Goal: Book appointment/travel/reservation

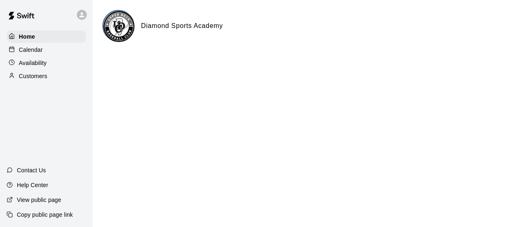
click at [33, 51] on p "Calendar" at bounding box center [31, 50] width 24 height 8
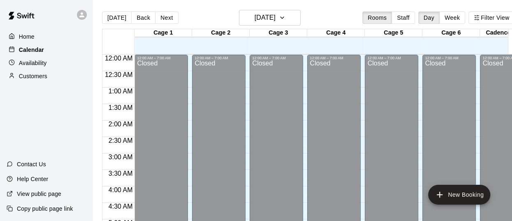
scroll to position [583, 0]
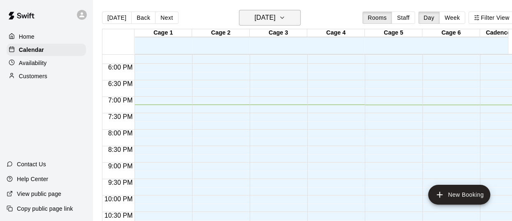
click at [286, 18] on icon "button" at bounding box center [282, 18] width 7 height 10
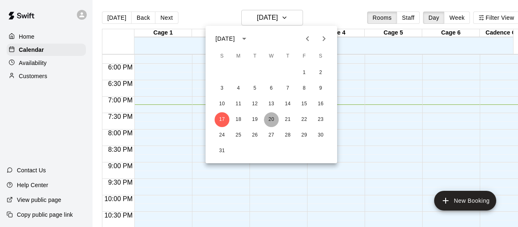
click at [272, 120] on button "20" at bounding box center [271, 119] width 15 height 15
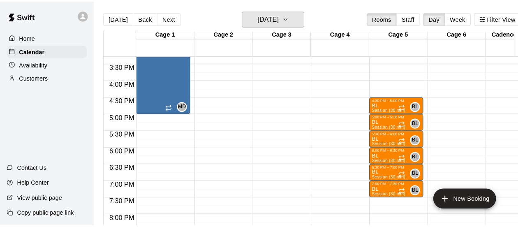
scroll to position [502, 0]
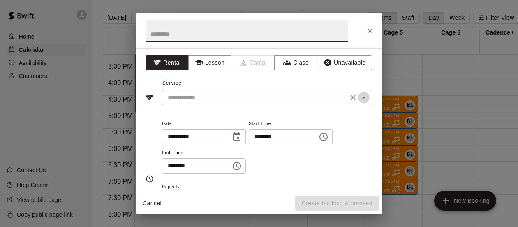
click at [360, 101] on icon "Open" at bounding box center [364, 98] width 10 height 10
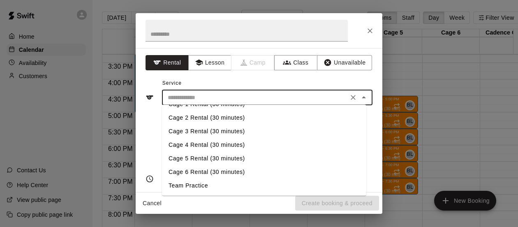
scroll to position [0, 0]
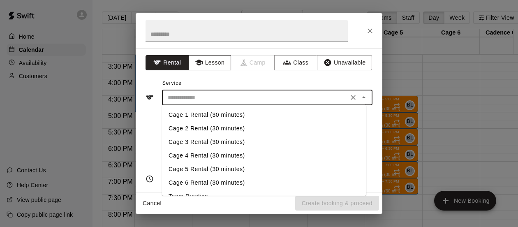
click at [203, 62] on button "Lesson" at bounding box center [209, 62] width 43 height 15
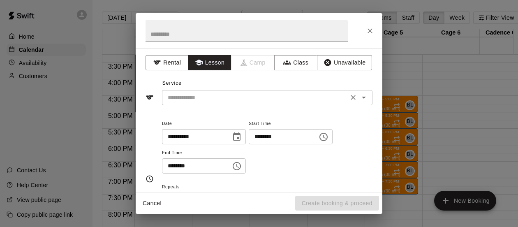
click at [295, 98] on input "text" at bounding box center [255, 98] width 181 height 10
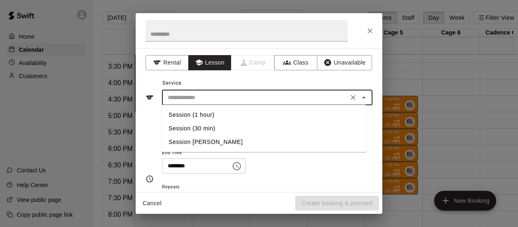
click at [197, 128] on li "Session (30 min)" at bounding box center [264, 129] width 205 height 14
type input "**********"
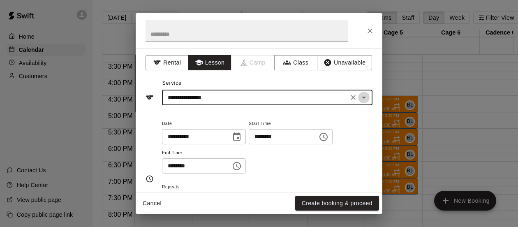
click at [359, 98] on icon "Open" at bounding box center [364, 98] width 10 height 10
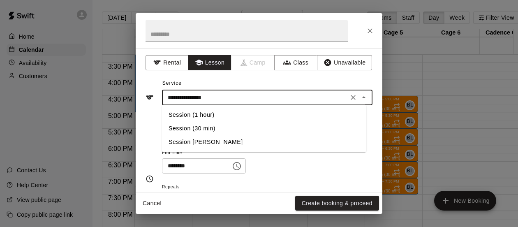
click at [180, 130] on li "Session (30 min)" at bounding box center [264, 129] width 205 height 14
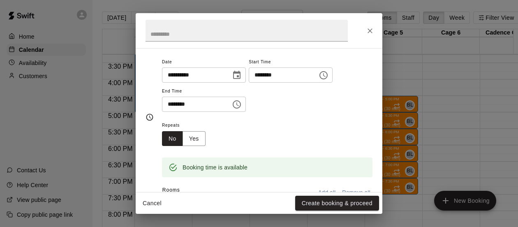
scroll to position [62, 0]
click at [198, 136] on button "Yes" at bounding box center [194, 138] width 23 height 15
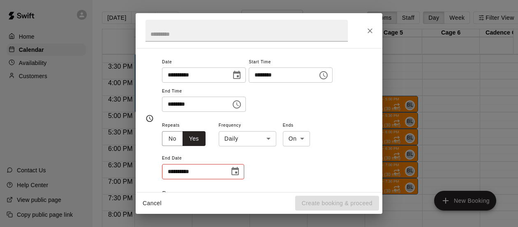
click at [267, 139] on body "Home Calendar Availability Customers Contact Us Help Center View public page Co…" at bounding box center [259, 120] width 518 height 240
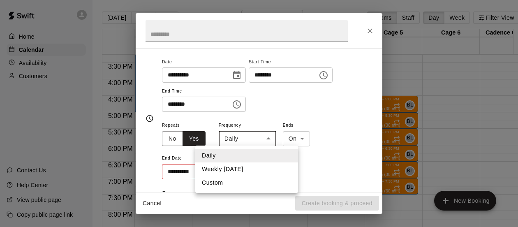
click at [223, 170] on li "Weekly [DATE]" at bounding box center [246, 170] width 103 height 14
type input "******"
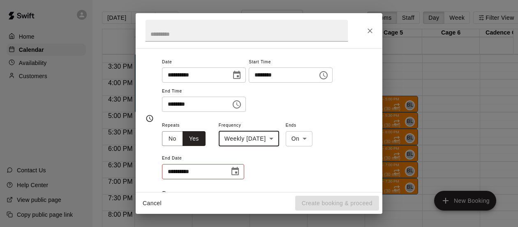
click at [232, 170] on icon "Choose date" at bounding box center [235, 172] width 10 height 10
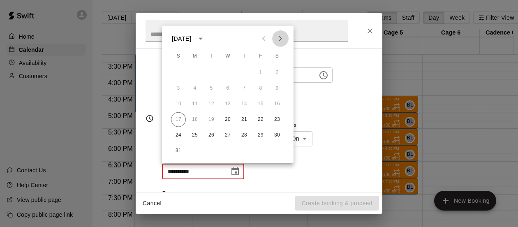
click at [280, 39] on icon "Next month" at bounding box center [281, 39] width 10 height 10
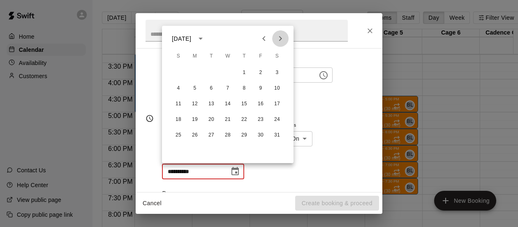
click at [280, 39] on icon "Next month" at bounding box center [281, 39] width 10 height 10
click at [280, 38] on icon "Next month" at bounding box center [281, 39] width 10 height 10
click at [228, 134] on button "27" at bounding box center [228, 135] width 15 height 15
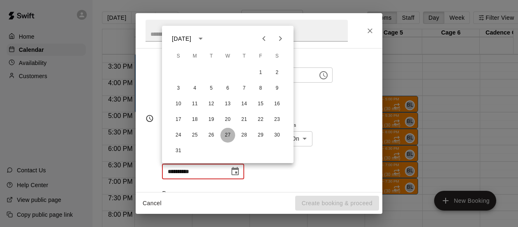
type input "**********"
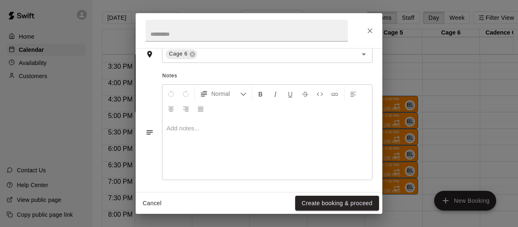
scroll to position [259, 0]
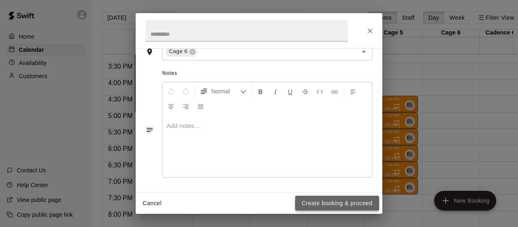
click at [324, 204] on button "Create booking & proceed" at bounding box center [337, 203] width 84 height 15
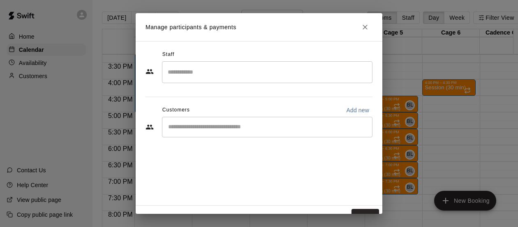
click at [200, 74] on input "Search staff" at bounding box center [267, 72] width 203 height 14
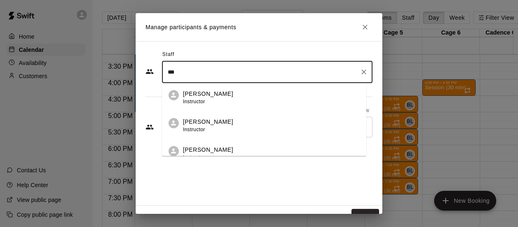
scroll to position [137, 0]
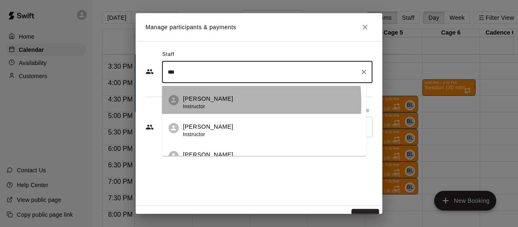
click at [200, 103] on div "[PERSON_NAME] Instructor" at bounding box center [208, 103] width 50 height 16
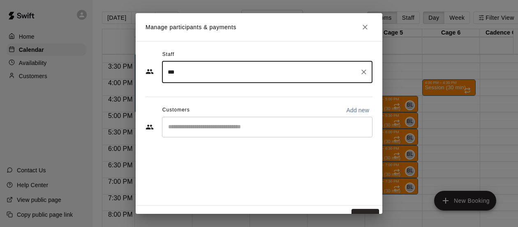
type input "***"
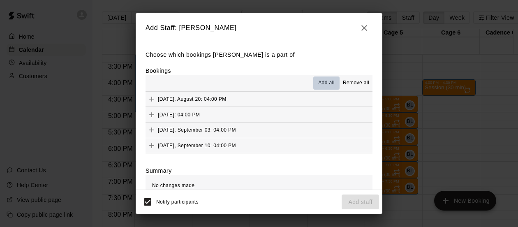
click at [321, 82] on span "Add all" at bounding box center [326, 83] width 16 height 8
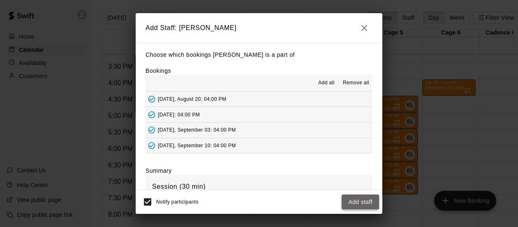
click at [356, 201] on button "Add staff" at bounding box center [360, 202] width 37 height 15
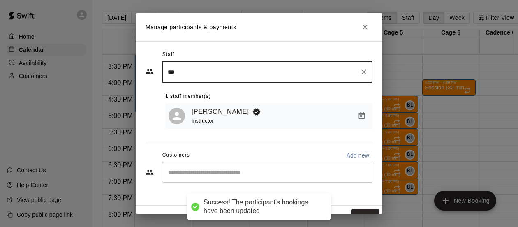
scroll to position [13, 0]
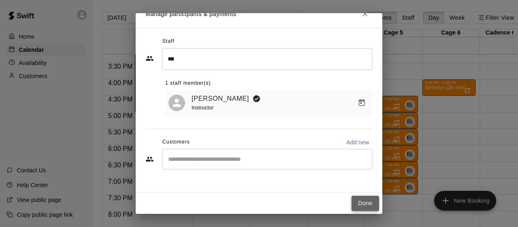
click at [359, 204] on button "Done" at bounding box center [366, 203] width 28 height 15
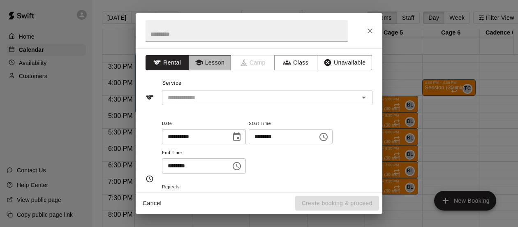
click at [206, 65] on button "Lesson" at bounding box center [209, 62] width 43 height 15
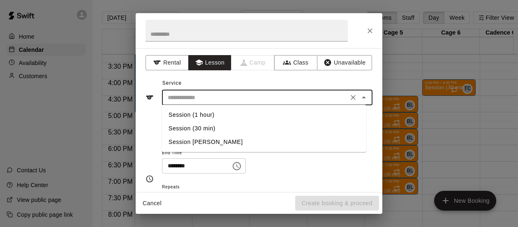
click at [332, 99] on input "text" at bounding box center [255, 98] width 181 height 10
click at [189, 127] on li "Session (30 min)" at bounding box center [264, 129] width 205 height 14
type input "**********"
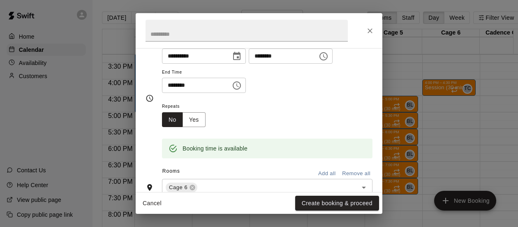
scroll to position [81, 0]
click at [193, 120] on button "Yes" at bounding box center [194, 119] width 23 height 15
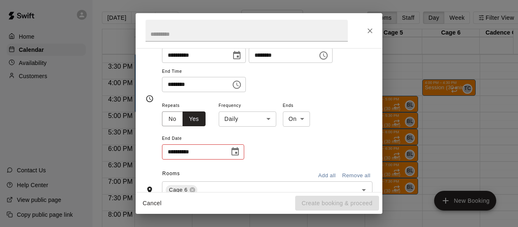
scroll to position [83, 0]
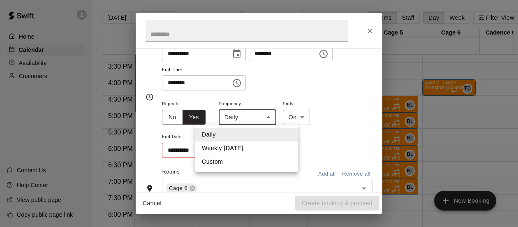
click at [270, 116] on body "Home Calendar Availability Customers Contact Us Help Center View public page Co…" at bounding box center [259, 120] width 518 height 240
click at [251, 147] on li "Weekly [DATE]" at bounding box center [246, 149] width 103 height 14
type input "******"
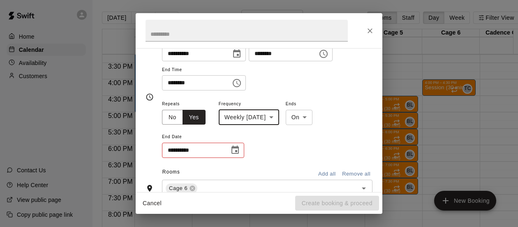
click at [234, 151] on icon "Choose date" at bounding box center [235, 150] width 10 height 10
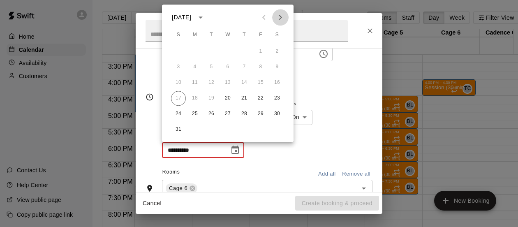
click at [281, 16] on icon "Next month" at bounding box center [281, 17] width 10 height 10
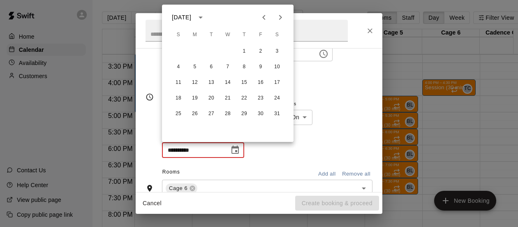
click at [281, 16] on icon "Next month" at bounding box center [281, 17] width 10 height 10
click at [226, 114] on button "27" at bounding box center [228, 114] width 15 height 15
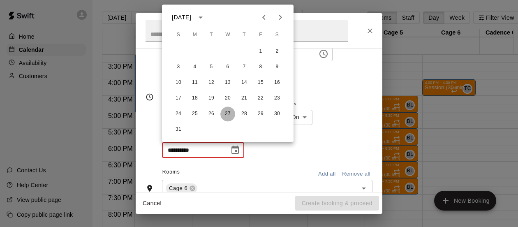
type input "**********"
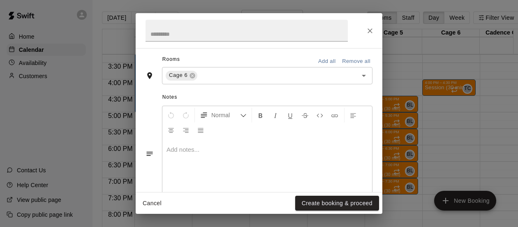
scroll to position [259, 0]
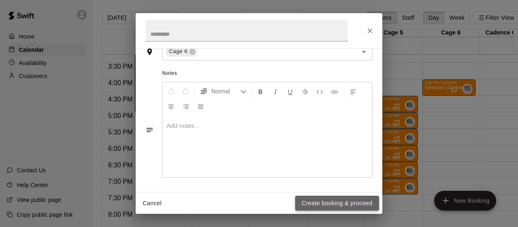
click at [318, 202] on button "Create booking & proceed" at bounding box center [337, 203] width 84 height 15
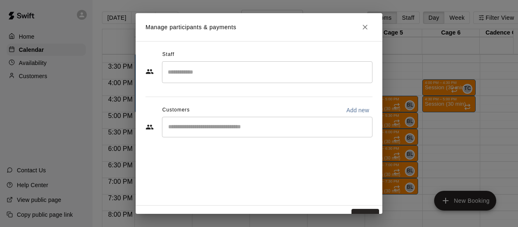
click at [325, 75] on input "Search staff" at bounding box center [267, 72] width 203 height 14
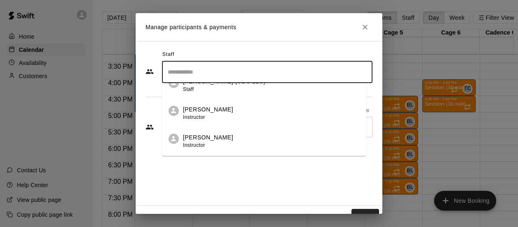
scroll to position [494, 0]
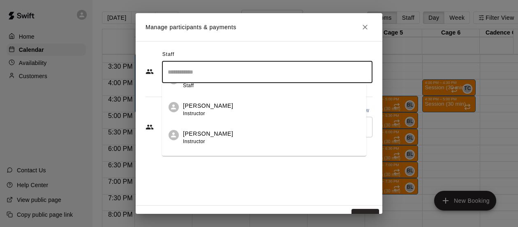
click at [188, 139] on span "Instructor" at bounding box center [194, 142] width 22 height 6
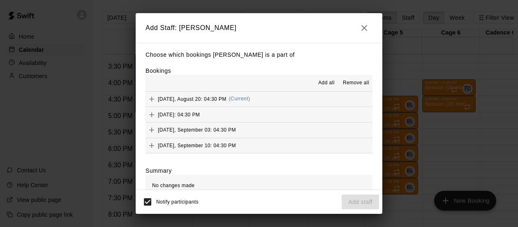
click at [320, 83] on span "Add all" at bounding box center [326, 83] width 16 height 8
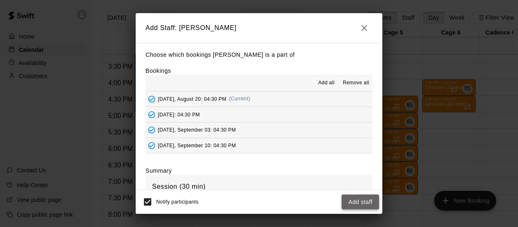
click at [354, 204] on button "Add staff" at bounding box center [360, 202] width 37 height 15
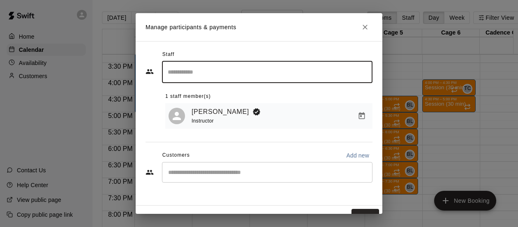
scroll to position [13, 0]
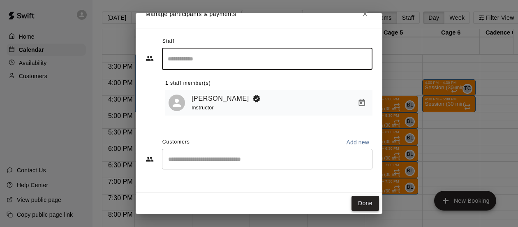
click at [354, 203] on button "Done" at bounding box center [366, 203] width 28 height 15
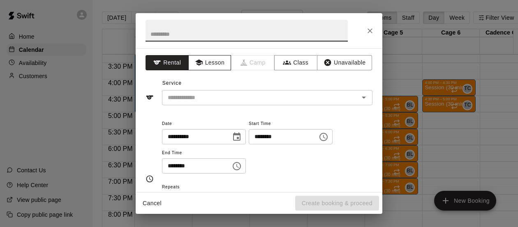
click at [216, 63] on button "Lesson" at bounding box center [209, 62] width 43 height 15
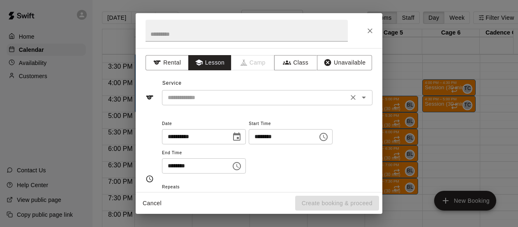
click at [359, 100] on icon "Open" at bounding box center [364, 98] width 10 height 10
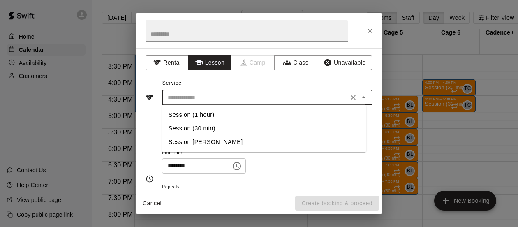
click at [193, 126] on li "Session (30 min)" at bounding box center [264, 129] width 205 height 14
type input "**********"
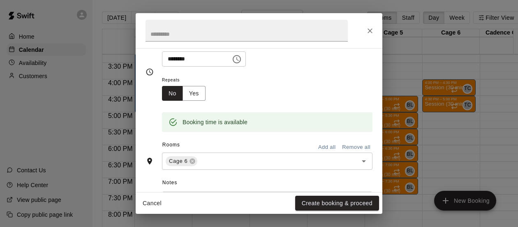
scroll to position [107, 0]
click at [193, 93] on button "Yes" at bounding box center [194, 93] width 23 height 15
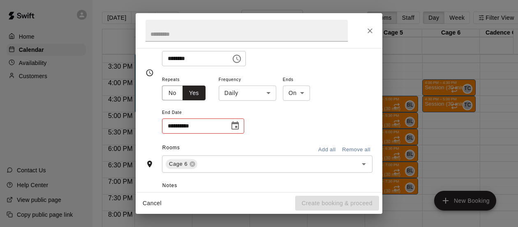
scroll to position [109, 0]
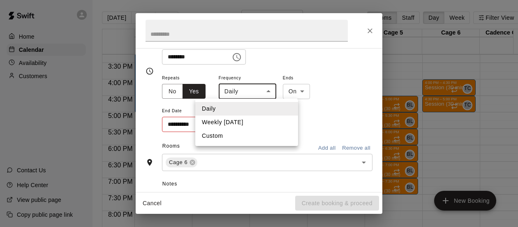
click at [269, 91] on body "Home Calendar Availability Customers Contact Us Help Center View public page Co…" at bounding box center [259, 120] width 518 height 240
click at [259, 120] on li "Weekly [DATE]" at bounding box center [246, 123] width 103 height 14
type input "******"
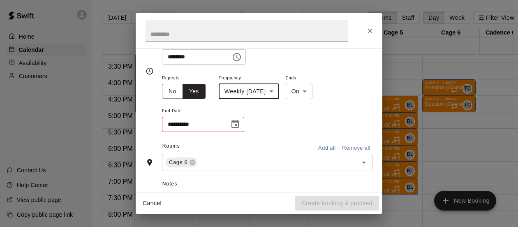
click at [235, 125] on icon "Choose date" at bounding box center [235, 124] width 7 height 8
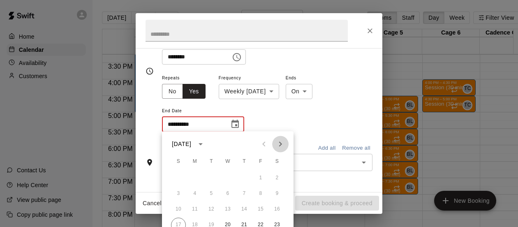
click at [281, 144] on icon "Next month" at bounding box center [280, 144] width 3 height 5
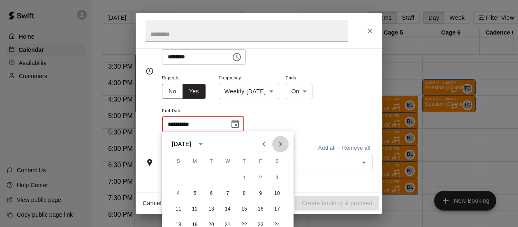
click at [281, 145] on icon "Next month" at bounding box center [280, 144] width 3 height 5
click at [281, 145] on icon "Next month" at bounding box center [281, 144] width 10 height 10
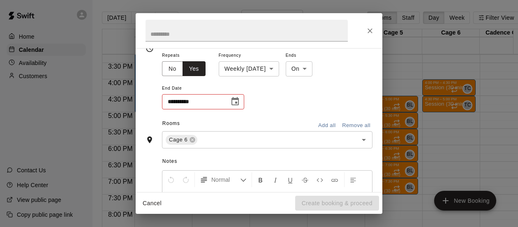
scroll to position [147, 0]
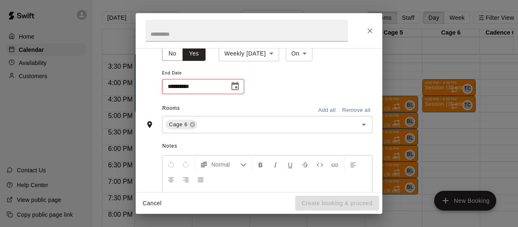
click at [235, 87] on icon "Choose date" at bounding box center [235, 86] width 7 height 8
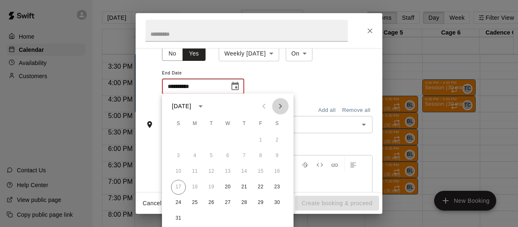
click at [279, 106] on icon "Next month" at bounding box center [281, 106] width 10 height 10
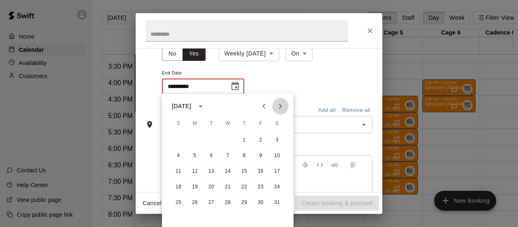
click at [279, 106] on icon "Next month" at bounding box center [281, 106] width 10 height 10
click at [227, 202] on button "27" at bounding box center [228, 202] width 15 height 15
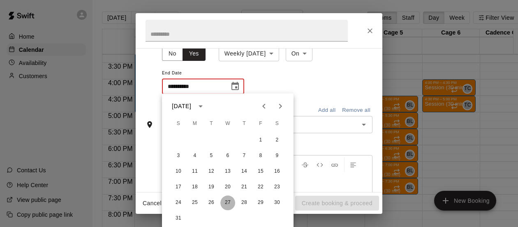
type input "**********"
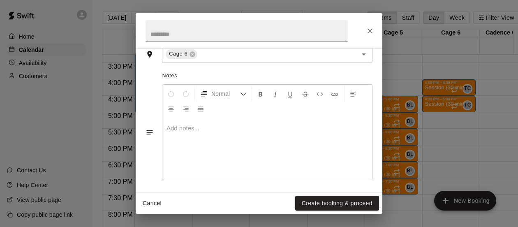
scroll to position [259, 0]
click at [307, 201] on button "Create booking & proceed" at bounding box center [337, 203] width 84 height 15
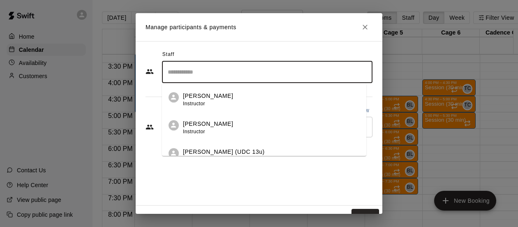
click at [265, 69] on input "Search staff" at bounding box center [267, 72] width 203 height 14
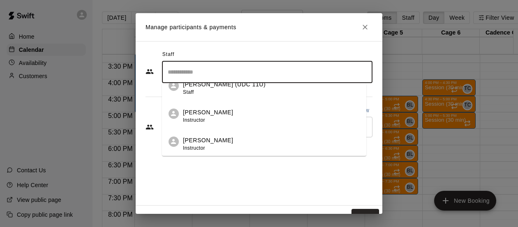
scroll to position [499, 0]
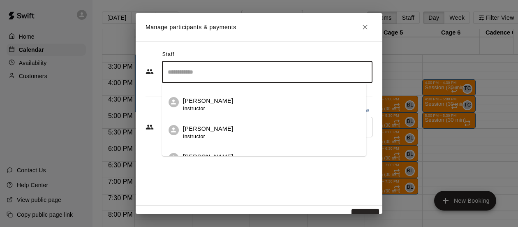
click at [195, 130] on p "[PERSON_NAME]" at bounding box center [208, 129] width 50 height 9
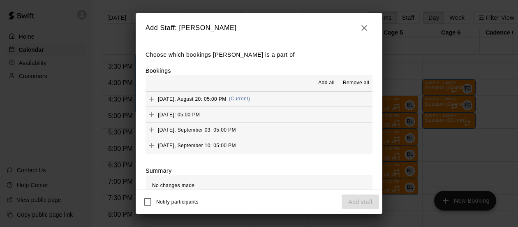
click at [319, 83] on span "Add all" at bounding box center [326, 83] width 16 height 8
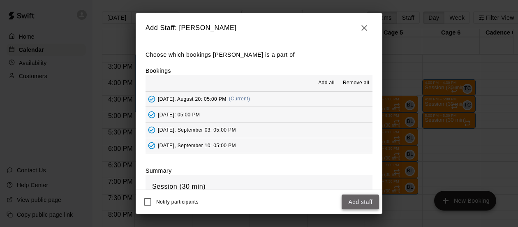
click at [352, 203] on button "Add staff" at bounding box center [360, 202] width 37 height 15
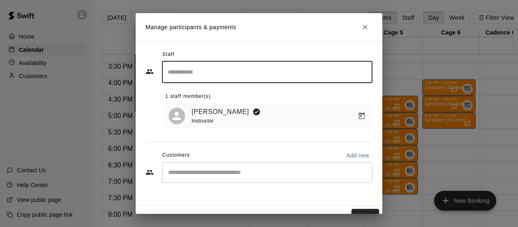
click at [352, 210] on button "Done" at bounding box center [366, 216] width 28 height 15
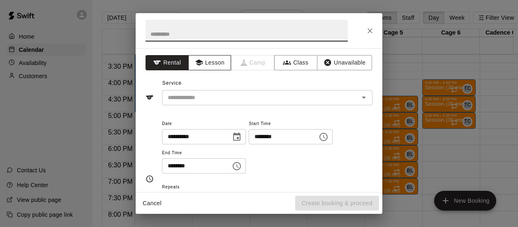
click at [204, 60] on button "Lesson" at bounding box center [209, 62] width 43 height 15
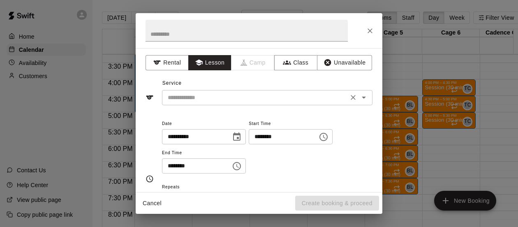
click at [359, 98] on icon "Open" at bounding box center [364, 98] width 10 height 10
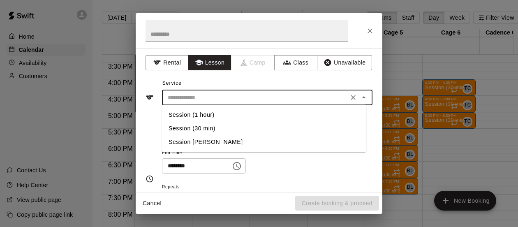
click at [177, 127] on li "Session (30 min)" at bounding box center [264, 129] width 205 height 14
type input "**********"
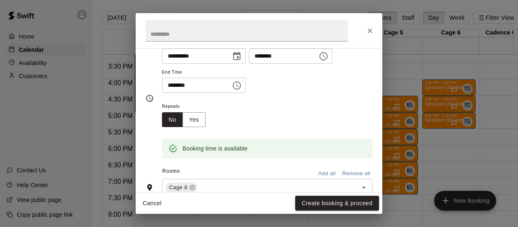
scroll to position [83, 0]
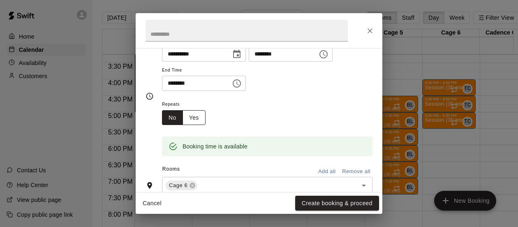
click at [192, 118] on button "Yes" at bounding box center [194, 117] width 23 height 15
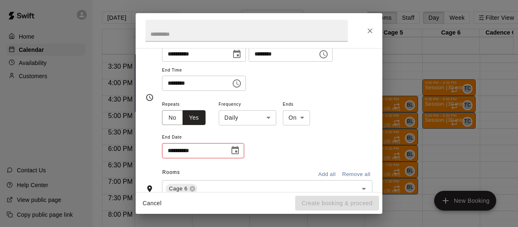
scroll to position [84, 0]
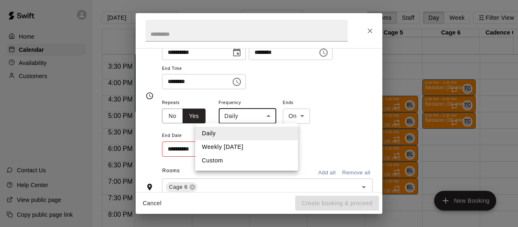
click at [268, 117] on body "Home Calendar Availability Customers Contact Us Help Center View public page Co…" at bounding box center [259, 120] width 518 height 240
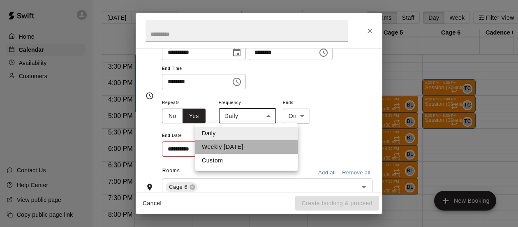
click at [250, 146] on li "Weekly [DATE]" at bounding box center [246, 147] width 103 height 14
type input "******"
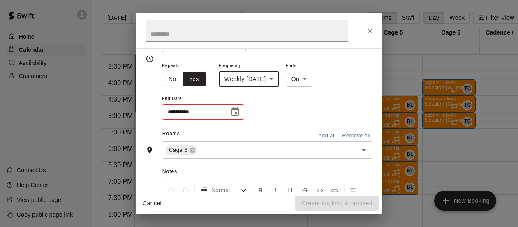
scroll to position [130, 0]
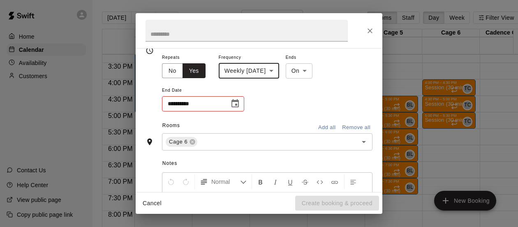
click at [234, 99] on icon "Choose date" at bounding box center [235, 104] width 10 height 10
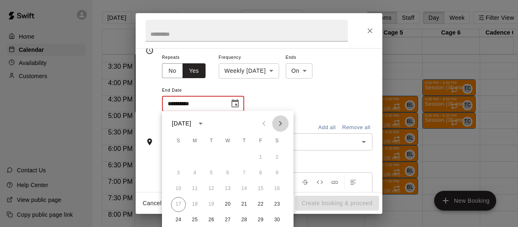
click at [283, 123] on icon "Next month" at bounding box center [281, 124] width 10 height 10
click at [284, 124] on icon "Next month" at bounding box center [281, 124] width 10 height 10
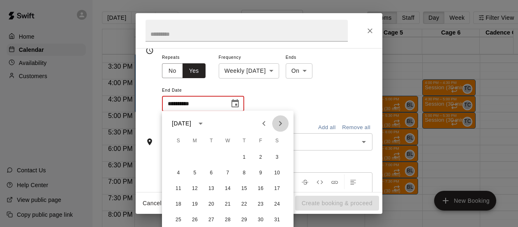
click at [284, 124] on icon "Next month" at bounding box center [281, 124] width 10 height 10
click at [283, 124] on icon "Next month" at bounding box center [281, 124] width 10 height 10
click at [229, 218] on button "27" at bounding box center [228, 220] width 15 height 15
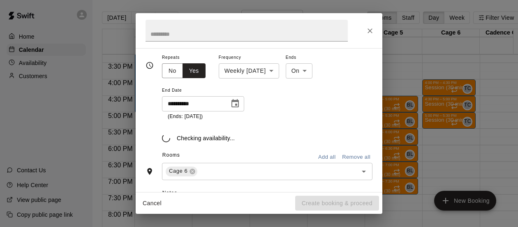
type input "**********"
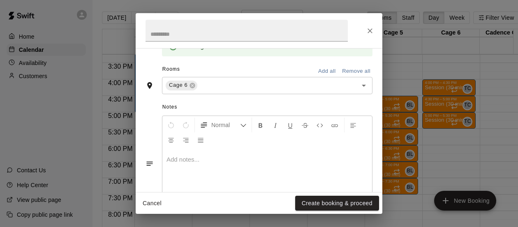
scroll to position [259, 0]
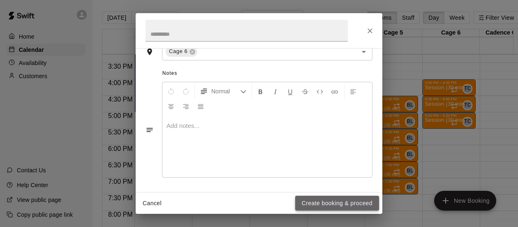
click at [313, 204] on button "Create booking & proceed" at bounding box center [337, 203] width 84 height 15
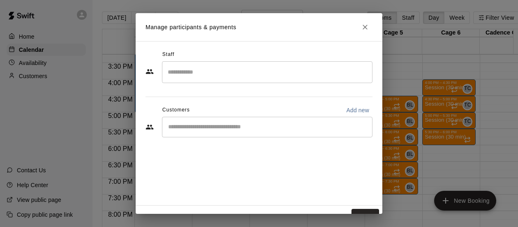
click at [286, 75] on input "Search staff" at bounding box center [267, 72] width 203 height 14
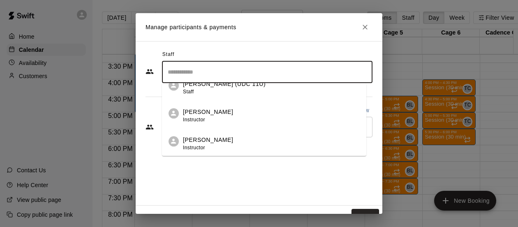
scroll to position [509, 0]
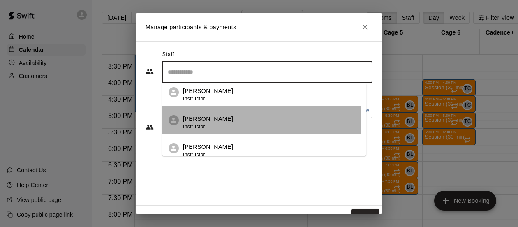
click at [219, 120] on p "[PERSON_NAME]" at bounding box center [208, 119] width 50 height 9
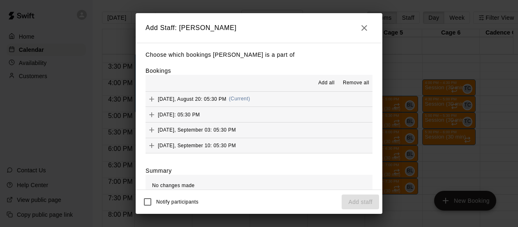
click at [318, 84] on span "Add all" at bounding box center [326, 83] width 16 height 8
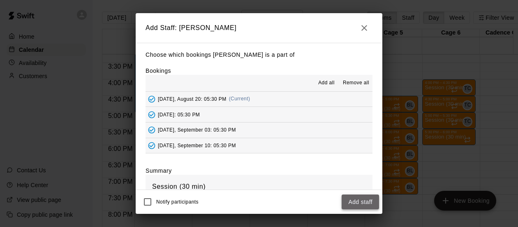
click at [353, 198] on button "Add staff" at bounding box center [360, 202] width 37 height 15
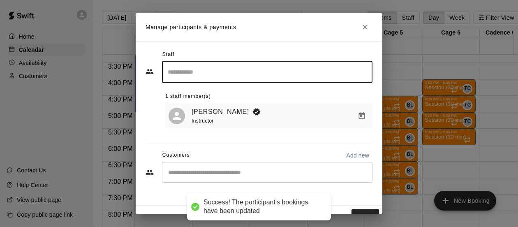
click at [362, 210] on button "Done" at bounding box center [366, 216] width 28 height 15
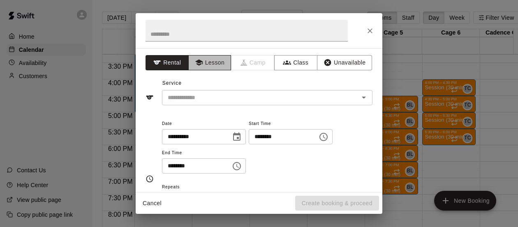
click at [207, 61] on button "Lesson" at bounding box center [209, 62] width 43 height 15
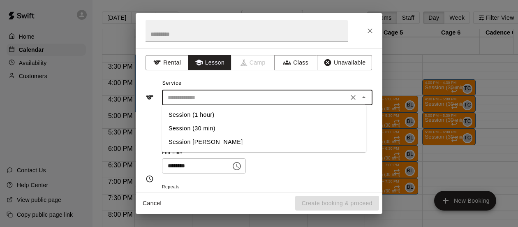
click at [234, 102] on input "text" at bounding box center [255, 98] width 181 height 10
click at [192, 127] on li "Session (30 min)" at bounding box center [264, 129] width 205 height 14
type input "**********"
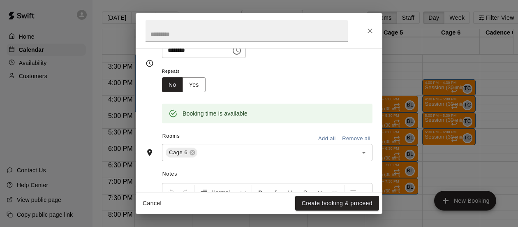
scroll to position [121, 0]
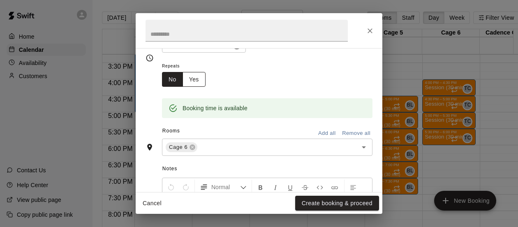
click at [192, 81] on button "Yes" at bounding box center [194, 79] width 23 height 15
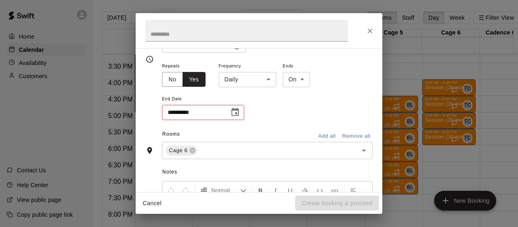
scroll to position [123, 0]
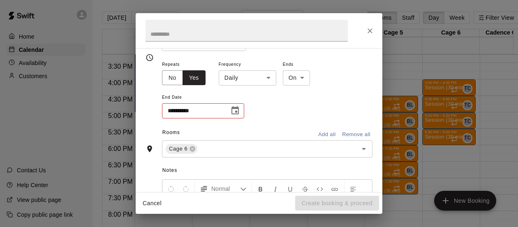
click at [269, 79] on body "Home Calendar Availability Customers Contact Us Help Center View public page Co…" at bounding box center [259, 120] width 518 height 240
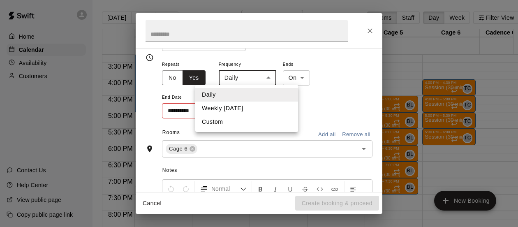
click at [261, 109] on li "Weekly [DATE]" at bounding box center [246, 109] width 103 height 14
type input "******"
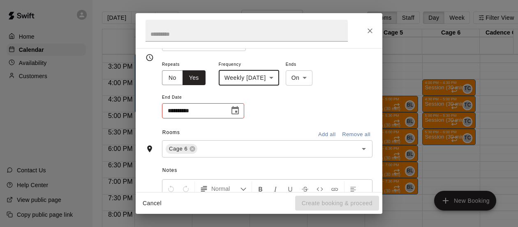
click at [237, 111] on icon "Choose date" at bounding box center [235, 111] width 10 height 10
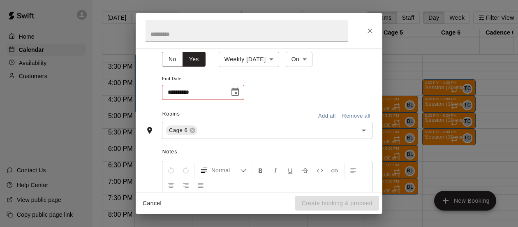
scroll to position [163, 0]
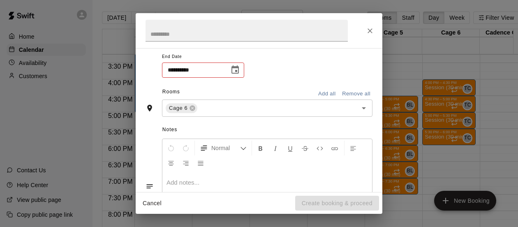
click at [235, 72] on icon "Choose date" at bounding box center [235, 70] width 10 height 10
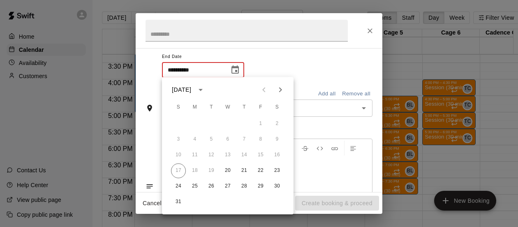
click at [281, 91] on icon "Next month" at bounding box center [281, 90] width 10 height 10
click at [282, 91] on icon "Next month" at bounding box center [281, 90] width 10 height 10
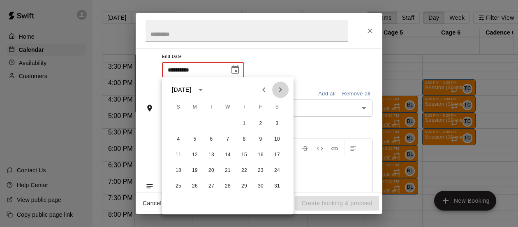
click at [283, 91] on icon "Next month" at bounding box center [281, 90] width 10 height 10
click at [226, 186] on button "27" at bounding box center [228, 186] width 15 height 15
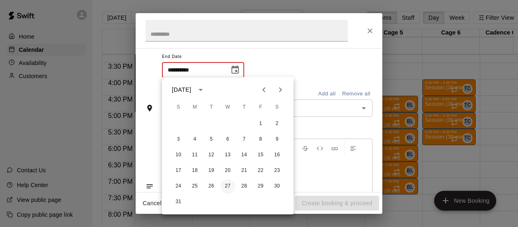
type input "**********"
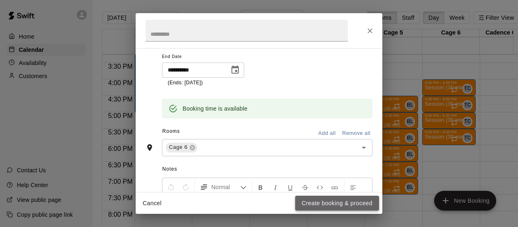
click at [306, 205] on button "Create booking & proceed" at bounding box center [337, 203] width 84 height 15
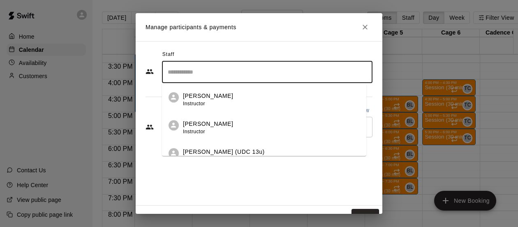
click at [334, 72] on input "Search staff" at bounding box center [267, 72] width 203 height 14
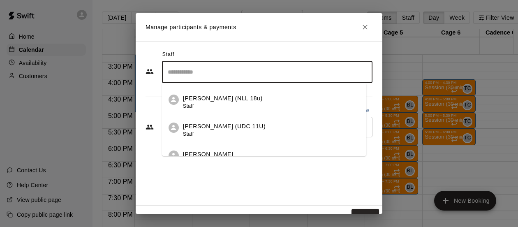
scroll to position [509, 0]
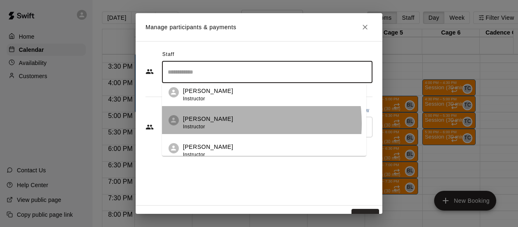
click at [216, 123] on div "[PERSON_NAME] Instructor" at bounding box center [208, 123] width 50 height 16
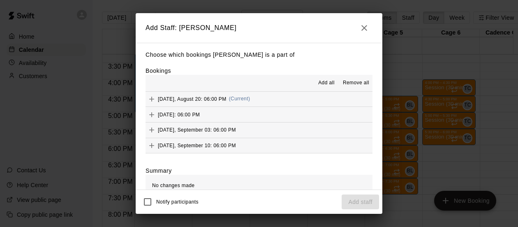
click at [318, 83] on span "Add all" at bounding box center [326, 83] width 16 height 8
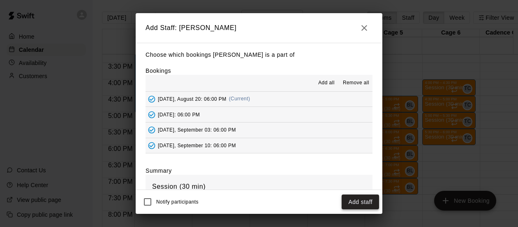
click at [355, 204] on button "Add staff" at bounding box center [360, 202] width 37 height 15
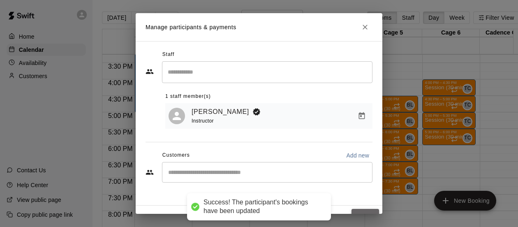
click at [355, 212] on button "Done" at bounding box center [366, 216] width 28 height 15
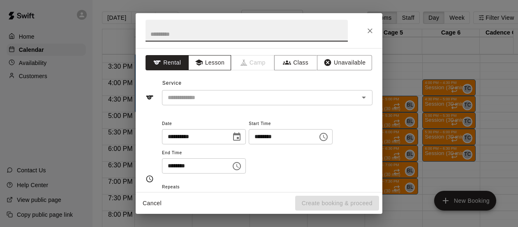
click at [205, 61] on button "Lesson" at bounding box center [209, 62] width 43 height 15
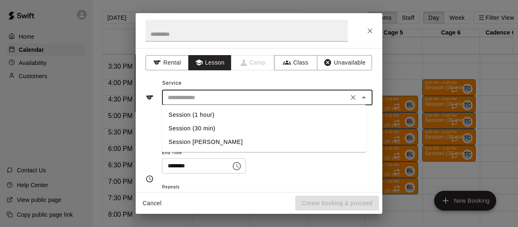
click at [243, 99] on input "text" at bounding box center [255, 98] width 181 height 10
click at [197, 128] on li "Session (30 min)" at bounding box center [264, 129] width 205 height 14
type input "**********"
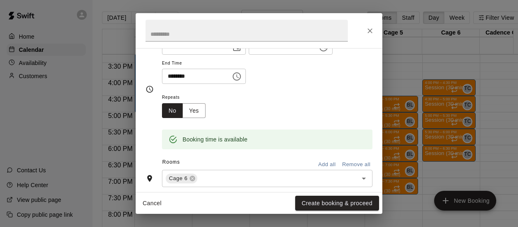
scroll to position [91, 0]
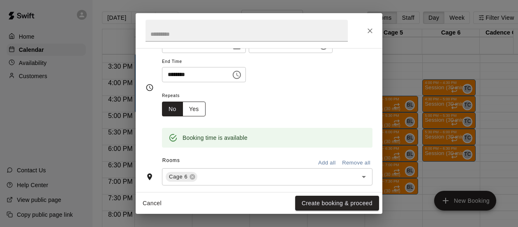
click at [191, 109] on button "Yes" at bounding box center [194, 109] width 23 height 15
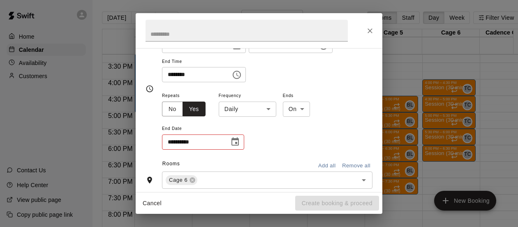
scroll to position [93, 0]
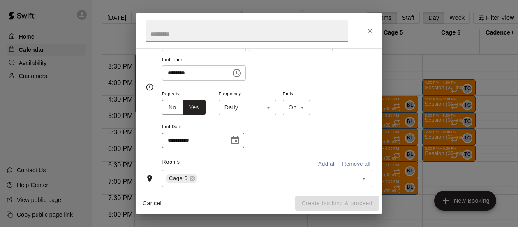
click at [265, 108] on body "Home Calendar Availability Customers Contact Us Help Center View public page Co…" at bounding box center [259, 120] width 518 height 240
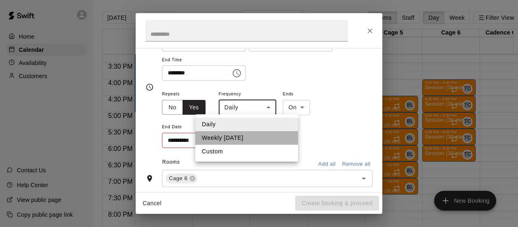
click at [259, 139] on li "Weekly [DATE]" at bounding box center [246, 138] width 103 height 14
type input "******"
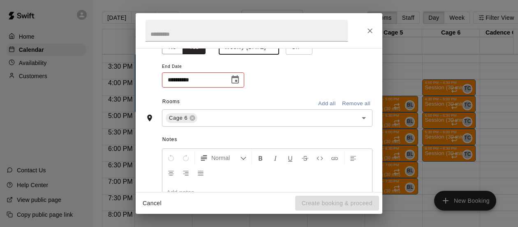
scroll to position [161, 0]
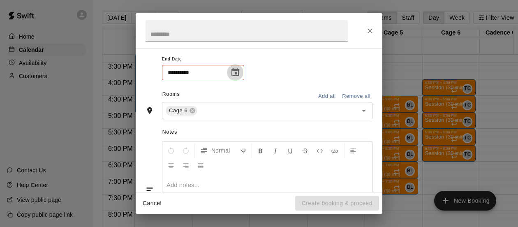
click at [233, 73] on icon "Choose date" at bounding box center [235, 72] width 10 height 10
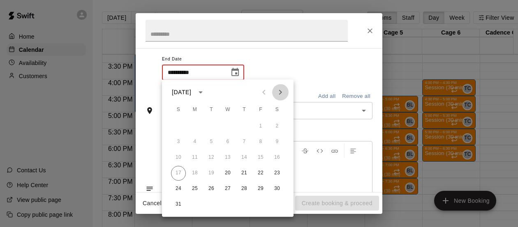
click at [279, 93] on icon "Next month" at bounding box center [281, 92] width 10 height 10
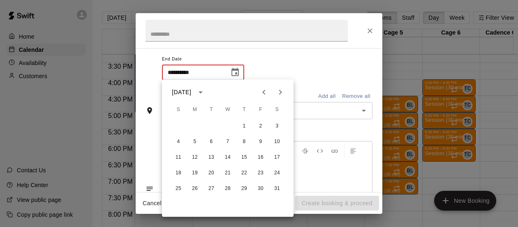
click at [279, 93] on icon "Next month" at bounding box center [281, 92] width 10 height 10
click at [229, 188] on button "27" at bounding box center [228, 188] width 15 height 15
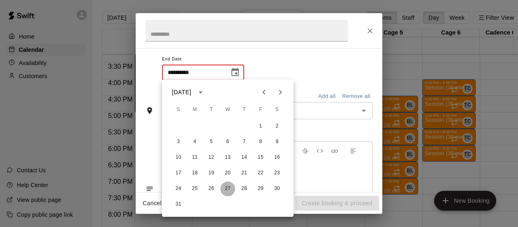
type input "**********"
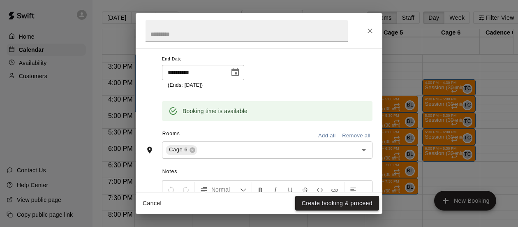
click at [308, 203] on button "Create booking & proceed" at bounding box center [337, 203] width 84 height 15
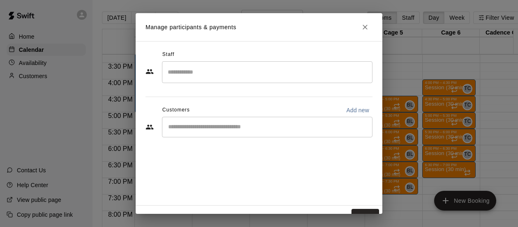
click at [305, 77] on input "Search staff" at bounding box center [267, 72] width 203 height 14
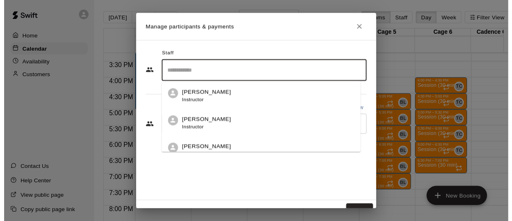
scroll to position [509, 0]
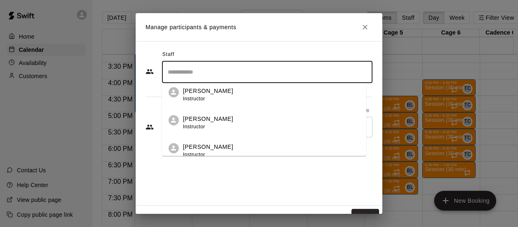
click at [218, 120] on p "[PERSON_NAME]" at bounding box center [208, 119] width 50 height 9
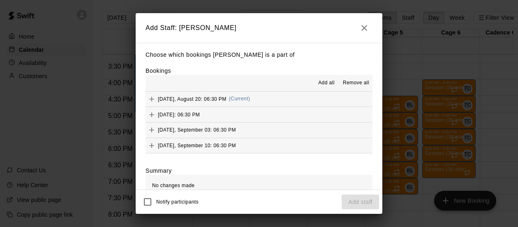
click at [321, 84] on span "Add all" at bounding box center [326, 83] width 16 height 8
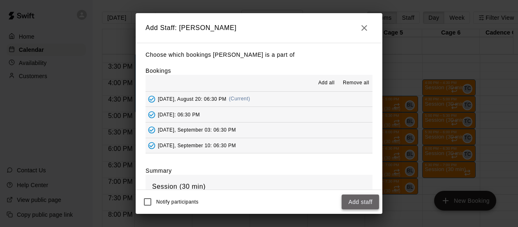
click at [362, 203] on button "Add staff" at bounding box center [360, 202] width 37 height 15
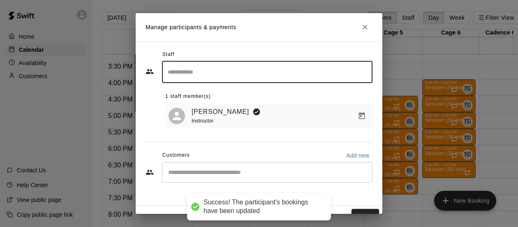
click at [354, 212] on button "Done" at bounding box center [366, 216] width 28 height 15
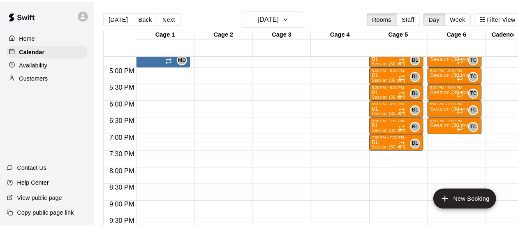
scroll to position [552, 0]
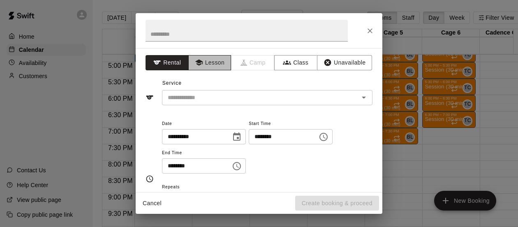
click at [202, 62] on button "Lesson" at bounding box center [209, 62] width 43 height 15
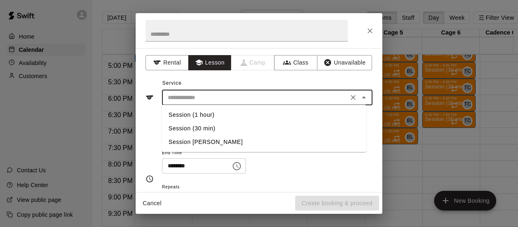
click at [253, 98] on input "text" at bounding box center [255, 98] width 181 height 10
click at [195, 129] on li "Session (30 min)" at bounding box center [264, 129] width 205 height 14
type input "**********"
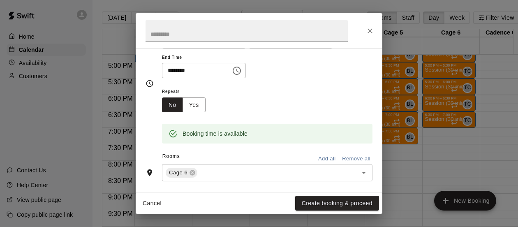
scroll to position [106, 0]
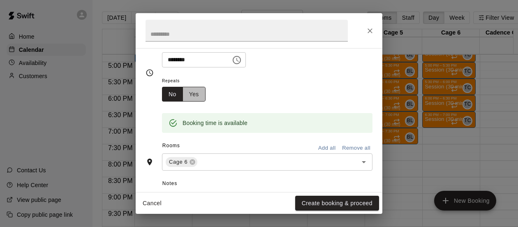
click at [194, 91] on button "Yes" at bounding box center [194, 94] width 23 height 15
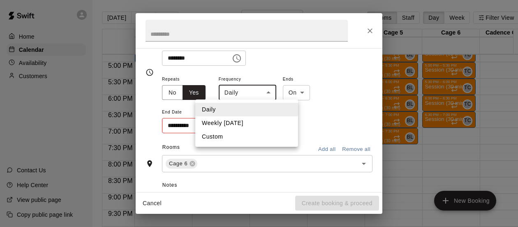
click at [269, 93] on body "Home Calendar Availability Customers Contact Us Help Center View public page Co…" at bounding box center [259, 120] width 518 height 240
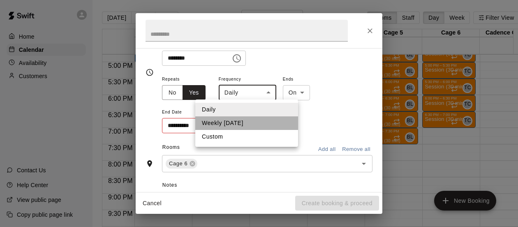
click at [264, 124] on li "Weekly [DATE]" at bounding box center [246, 123] width 103 height 14
type input "******"
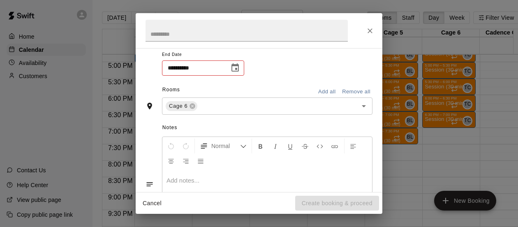
scroll to position [168, 0]
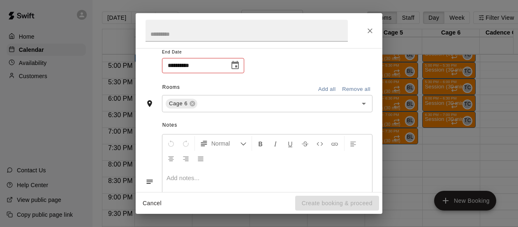
click at [236, 65] on icon "Choose date" at bounding box center [235, 65] width 10 height 10
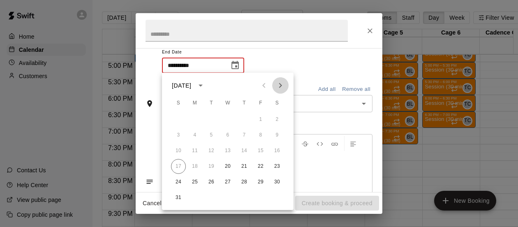
click at [281, 86] on icon "Next month" at bounding box center [280, 85] width 3 height 5
click at [281, 87] on icon "Next month" at bounding box center [280, 85] width 3 height 5
click at [281, 87] on icon "Next month" at bounding box center [281, 86] width 10 height 10
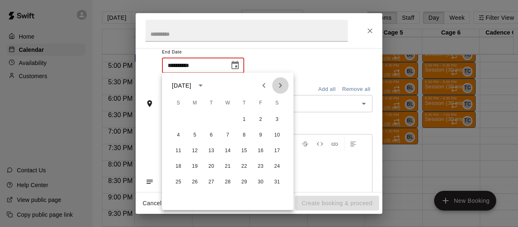
click at [281, 88] on icon "Next month" at bounding box center [281, 86] width 10 height 10
click at [228, 181] on button "27" at bounding box center [228, 182] width 15 height 15
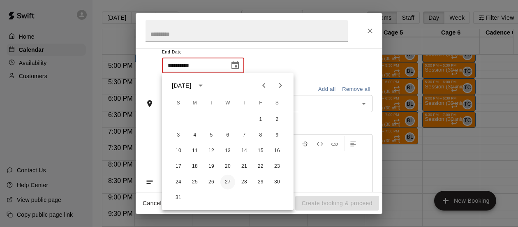
type input "**********"
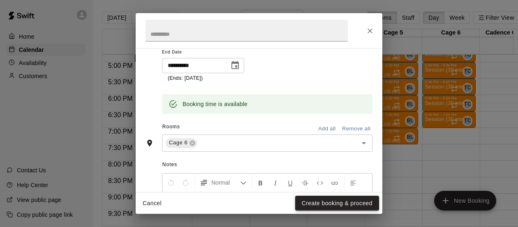
click at [307, 202] on button "Create booking & proceed" at bounding box center [337, 203] width 84 height 15
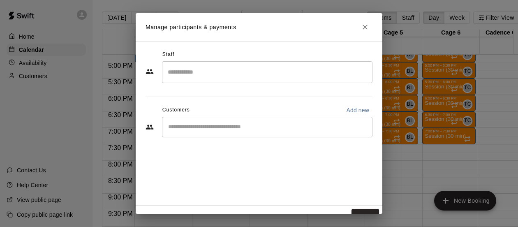
click at [305, 74] on input "Search staff" at bounding box center [267, 72] width 203 height 14
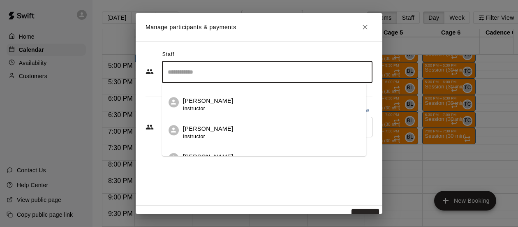
scroll to position [509, 0]
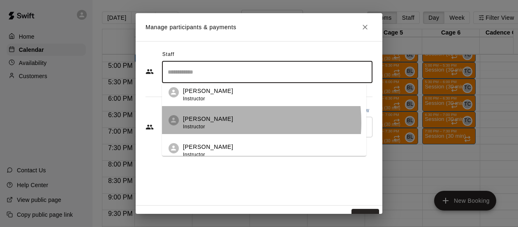
click at [202, 122] on div "[PERSON_NAME] Instructor" at bounding box center [208, 123] width 50 height 16
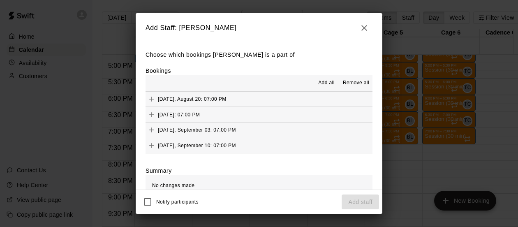
click at [318, 83] on span "Add all" at bounding box center [326, 83] width 16 height 8
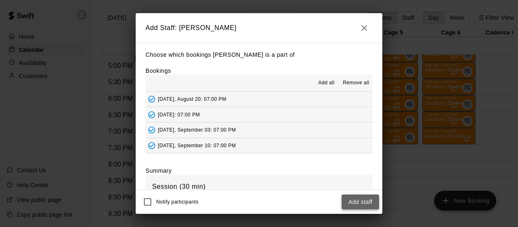
click at [356, 204] on button "Add staff" at bounding box center [360, 202] width 37 height 15
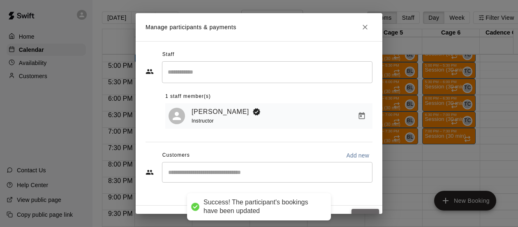
click at [356, 213] on button "Done" at bounding box center [366, 216] width 28 height 15
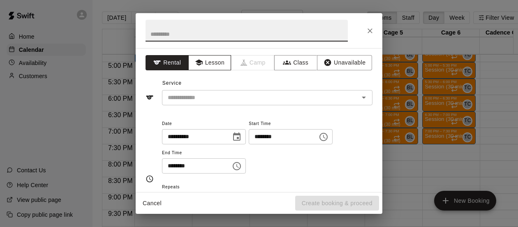
click at [211, 63] on button "Lesson" at bounding box center [209, 62] width 43 height 15
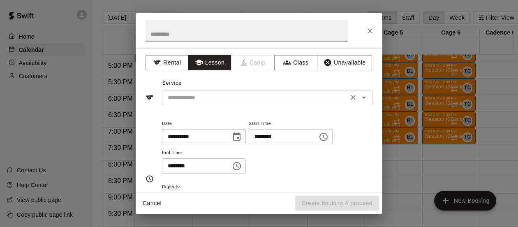
click at [233, 100] on input "text" at bounding box center [255, 98] width 181 height 10
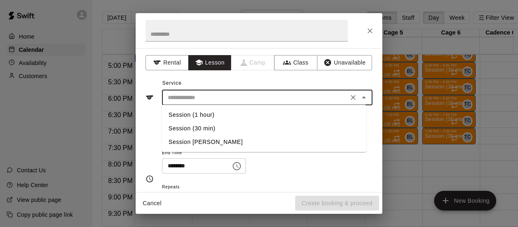
click at [202, 127] on li "Session (30 min)" at bounding box center [264, 129] width 205 height 14
type input "**********"
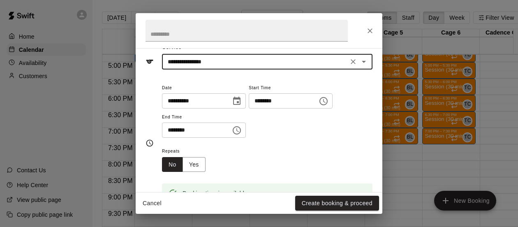
scroll to position [52, 0]
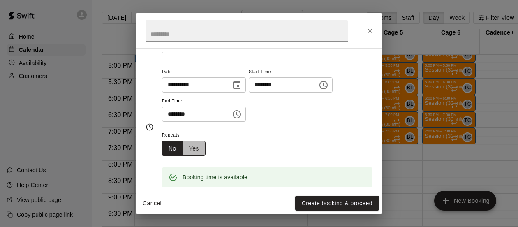
click at [193, 151] on button "Yes" at bounding box center [194, 148] width 23 height 15
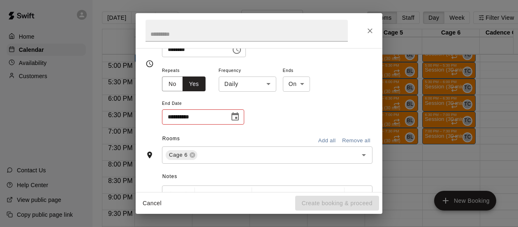
scroll to position [117, 0]
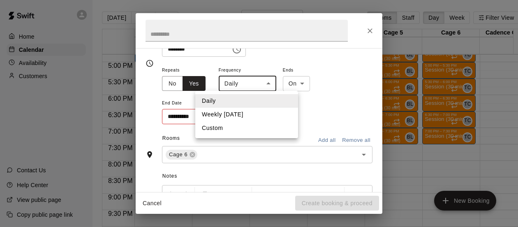
click at [266, 90] on body "Home Calendar Availability Customers Contact Us Help Center View public page Co…" at bounding box center [259, 120] width 518 height 240
click at [258, 113] on li "Weekly [DATE]" at bounding box center [246, 115] width 103 height 14
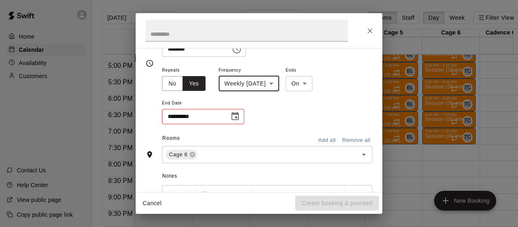
type input "******"
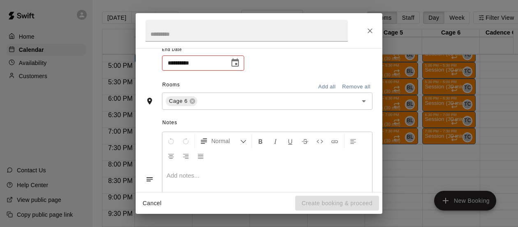
scroll to position [172, 0]
click at [235, 62] on icon "Choose date" at bounding box center [235, 61] width 10 height 10
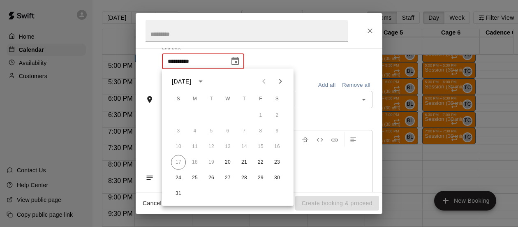
click at [278, 81] on icon "Next month" at bounding box center [281, 82] width 10 height 10
click at [279, 82] on icon "Next month" at bounding box center [281, 82] width 10 height 10
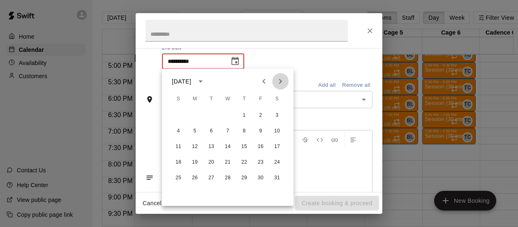
click at [279, 82] on icon "Next month" at bounding box center [281, 82] width 10 height 10
click at [230, 177] on button "27" at bounding box center [228, 178] width 15 height 15
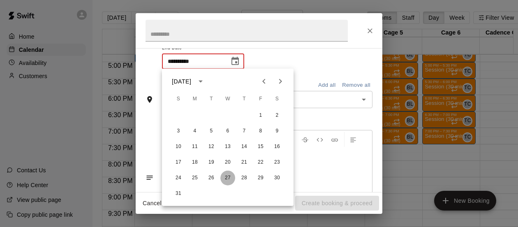
type input "**********"
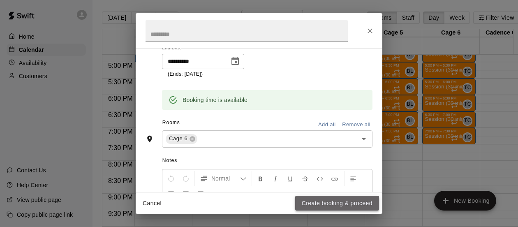
click at [321, 205] on button "Create booking & proceed" at bounding box center [337, 203] width 84 height 15
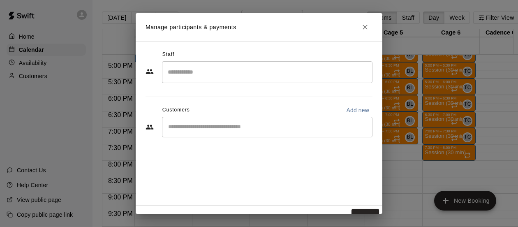
click at [306, 72] on input "Search staff" at bounding box center [267, 72] width 203 height 14
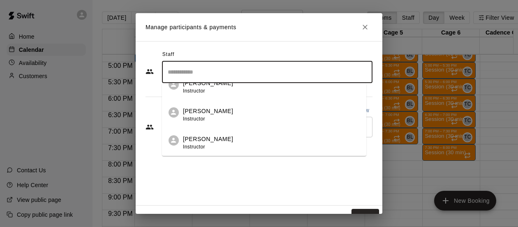
scroll to position [509, 0]
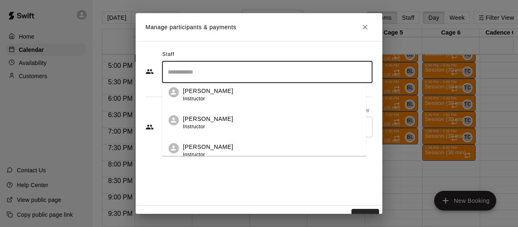
click at [232, 125] on div "[PERSON_NAME] Instructor" at bounding box center [271, 123] width 177 height 16
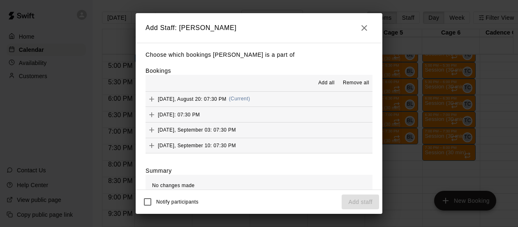
click at [319, 83] on span "Add all" at bounding box center [326, 83] width 16 height 8
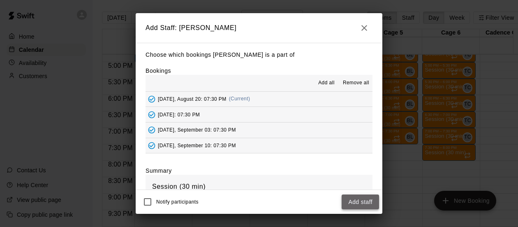
click at [352, 202] on button "Add staff" at bounding box center [360, 202] width 37 height 15
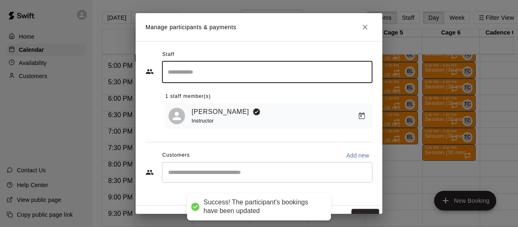
click at [352, 212] on button "Done" at bounding box center [366, 216] width 28 height 15
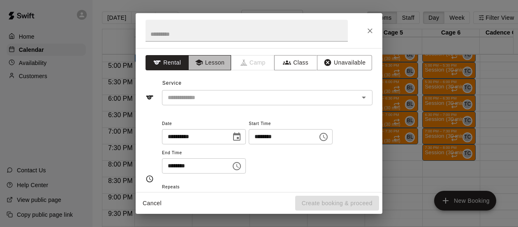
click at [204, 62] on button "Lesson" at bounding box center [209, 62] width 43 height 15
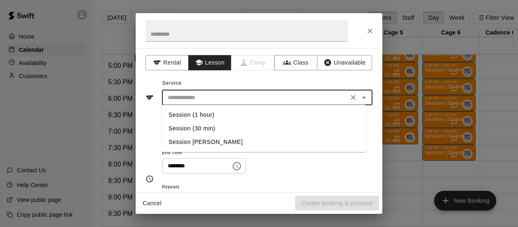
click at [198, 98] on input "text" at bounding box center [255, 98] width 181 height 10
click at [201, 130] on li "Session (30 min)" at bounding box center [264, 129] width 205 height 14
type input "**********"
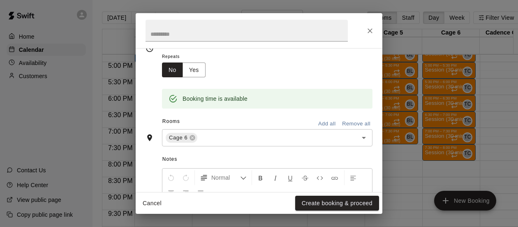
scroll to position [132, 0]
click at [197, 65] on button "Yes" at bounding box center [194, 68] width 23 height 15
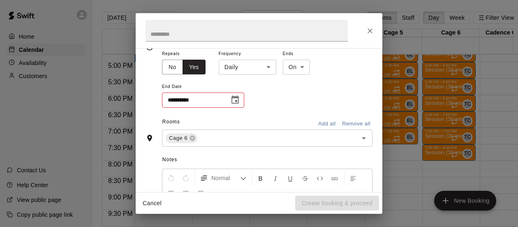
click at [270, 66] on body "Home Calendar Availability Customers Contact Us Help Center View public page Co…" at bounding box center [259, 120] width 518 height 240
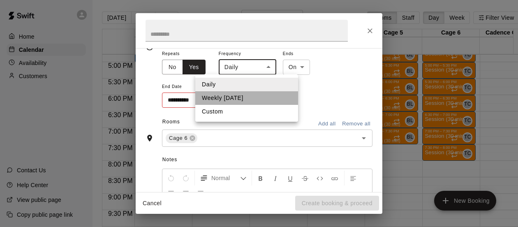
click at [261, 98] on li "Weekly [DATE]" at bounding box center [246, 98] width 103 height 14
type input "******"
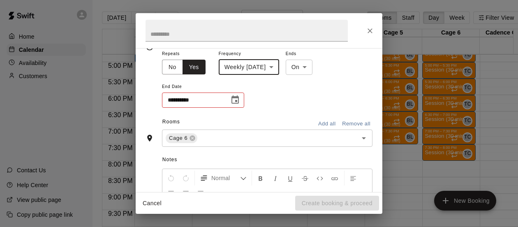
click at [239, 102] on icon "Choose date" at bounding box center [235, 100] width 10 height 10
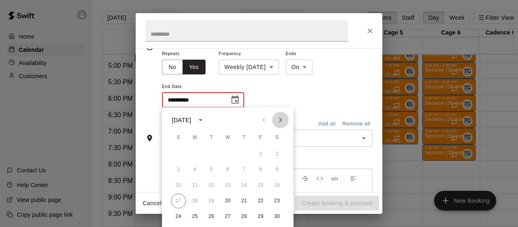
click at [281, 119] on icon "Next month" at bounding box center [281, 120] width 10 height 10
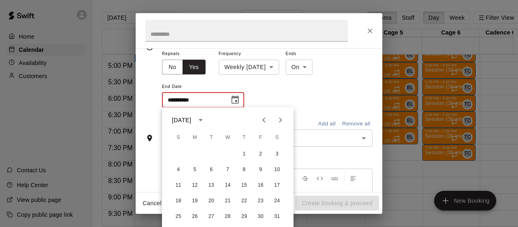
click at [281, 119] on icon "Next month" at bounding box center [281, 120] width 10 height 10
click at [228, 215] on button "27" at bounding box center [228, 216] width 15 height 15
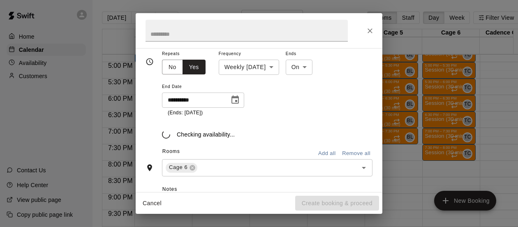
type input "**********"
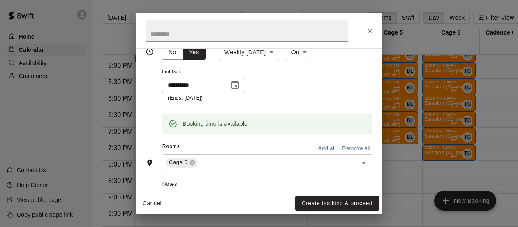
scroll to position [153, 0]
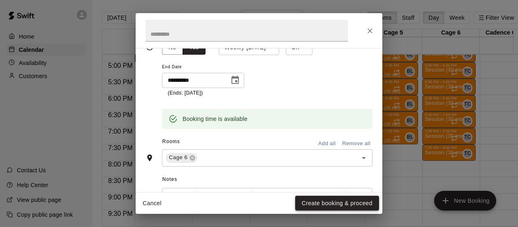
click at [310, 201] on button "Create booking & proceed" at bounding box center [337, 203] width 84 height 15
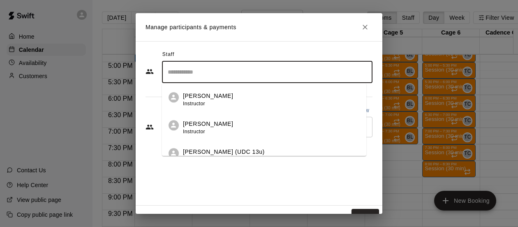
click at [330, 75] on input "Search staff" at bounding box center [267, 72] width 203 height 14
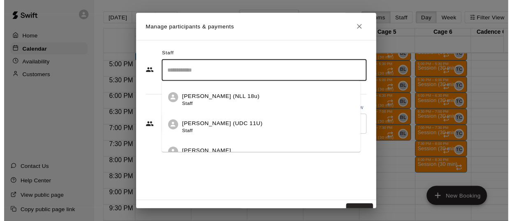
scroll to position [509, 0]
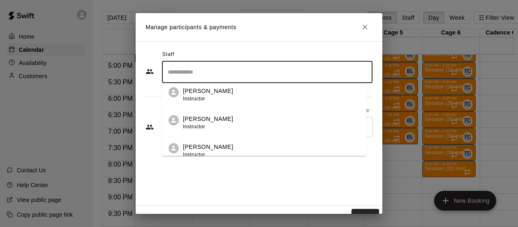
click at [192, 123] on div "[PERSON_NAME] Instructor" at bounding box center [208, 123] width 50 height 16
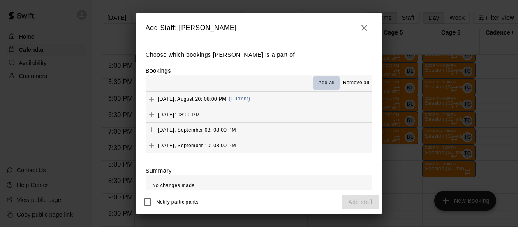
click at [318, 84] on span "Add all" at bounding box center [326, 83] width 16 height 8
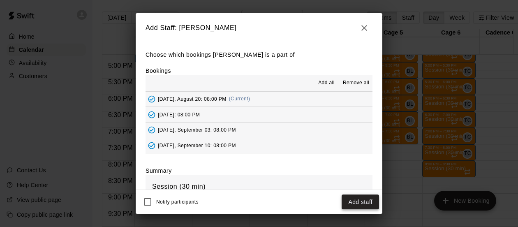
click at [357, 203] on button "Add staff" at bounding box center [360, 202] width 37 height 15
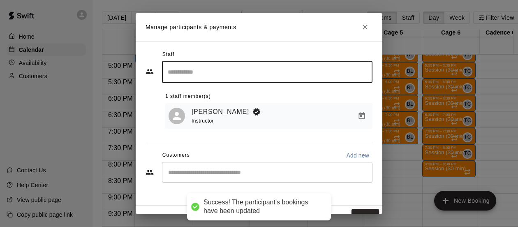
click at [356, 210] on button "Done" at bounding box center [366, 216] width 28 height 15
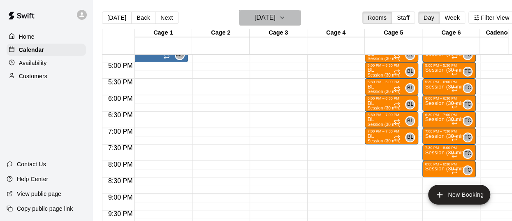
click at [286, 19] on icon "button" at bounding box center [282, 18] width 7 height 10
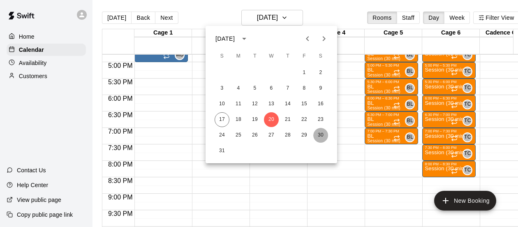
click at [320, 134] on button "30" at bounding box center [321, 135] width 15 height 15
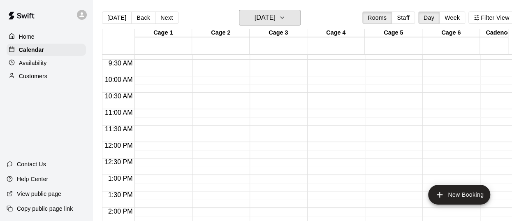
scroll to position [306, 0]
